Goal: Communication & Community: Answer question/provide support

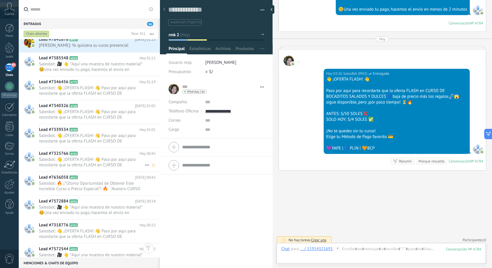
scroll to position [950, 0]
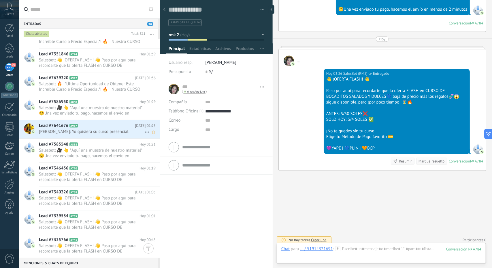
click at [87, 132] on span "[PERSON_NAME]: Yo quisiera su curso presencial" at bounding box center [92, 131] width 106 height 5
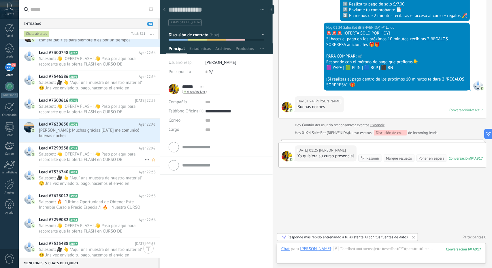
scroll to position [1958, 0]
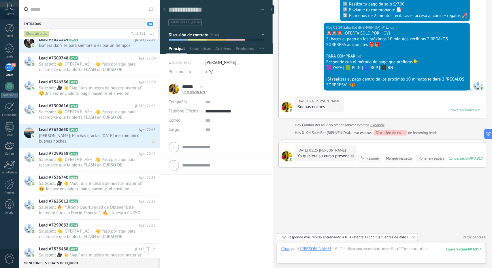
click at [79, 142] on span "[PERSON_NAME]: Muchas grácias [DATE] me comunicó buenas noches" at bounding box center [92, 138] width 106 height 11
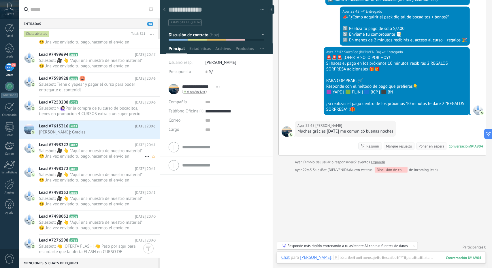
scroll to position [2764, 0]
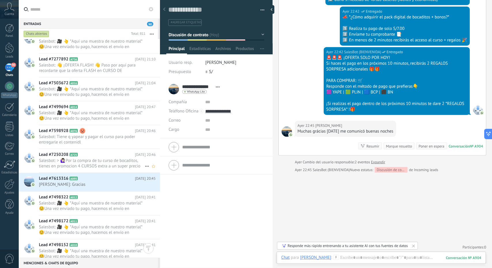
click at [91, 159] on span "Salesbot: > 🙋🏻‍♀Por la compra de tu curso de bocaditos, tienes en promocion 4 C…" at bounding box center [92, 163] width 106 height 11
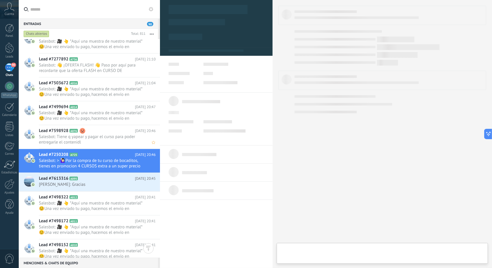
type textarea "**********"
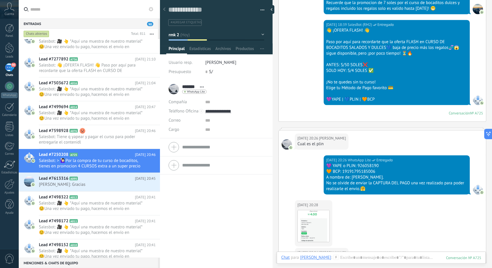
scroll to position [894, 0]
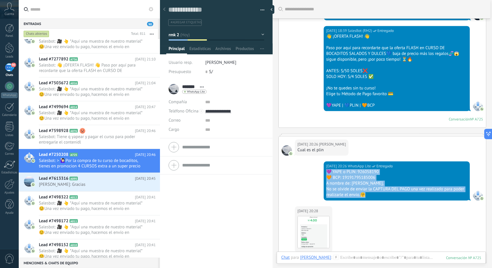
drag, startPoint x: 364, startPoint y: 189, endPoint x: 322, endPoint y: 169, distance: 46.6
click at [322, 169] on div "[DATE] 20:26 WhatsApp Lite Entregado 💜 YAPE o PLIN: 926058190 🧡 BCP: 1919179518…" at bounding box center [381, 184] width 207 height 45
copy div "💜 YAPE o PLIN: 926058190 🧡 BCP: 19191795185006 A nombre de: [PERSON_NAME]. No s…"
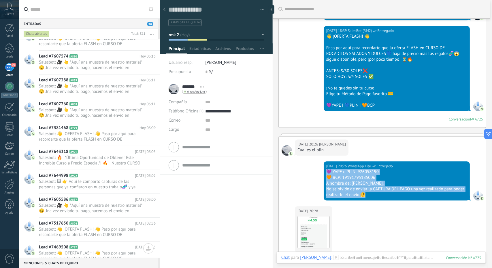
scroll to position [0, 0]
